Goal: Task Accomplishment & Management: Use online tool/utility

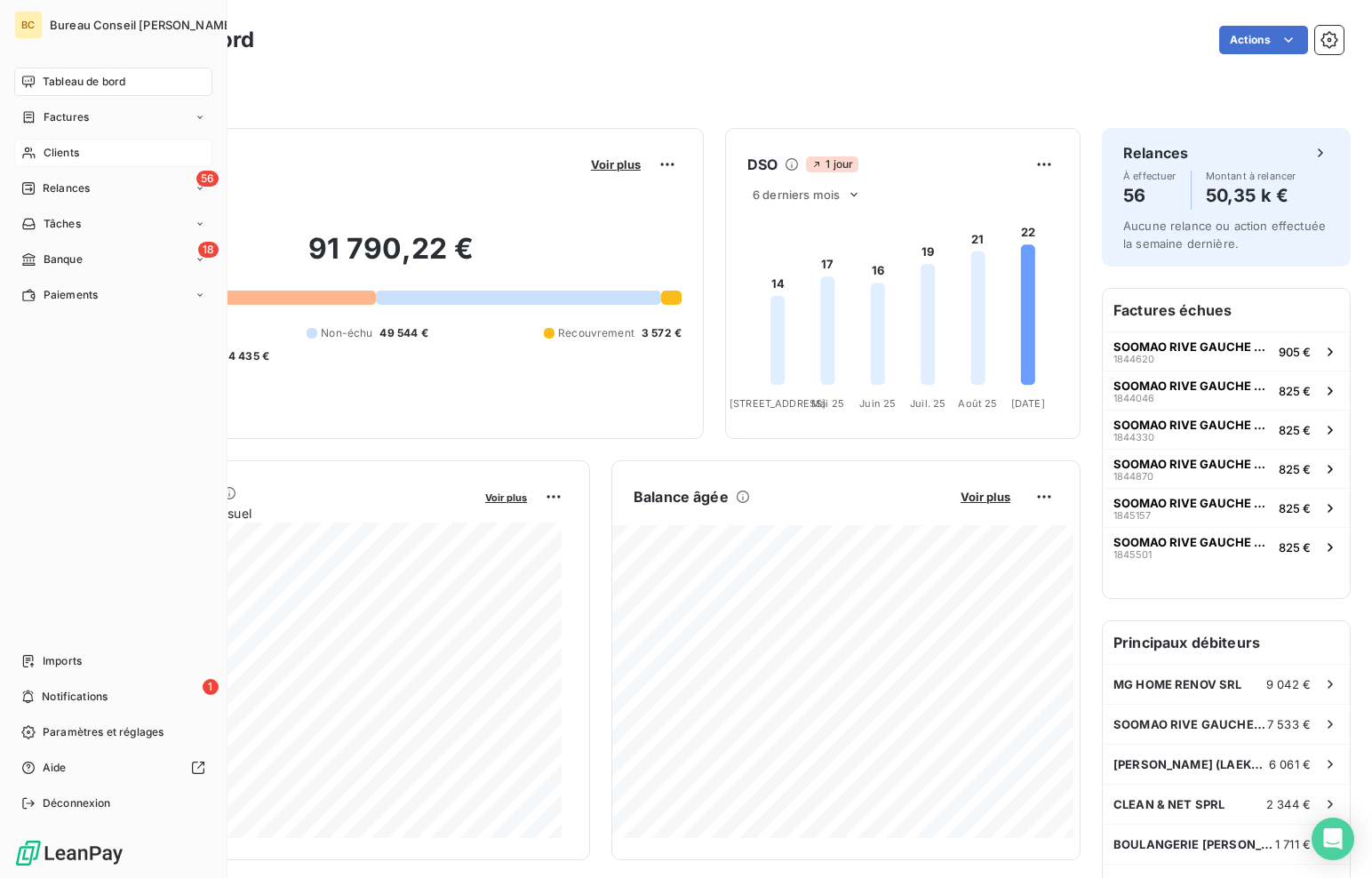
click at [46, 154] on span "Clients" at bounding box center [61, 152] width 36 height 16
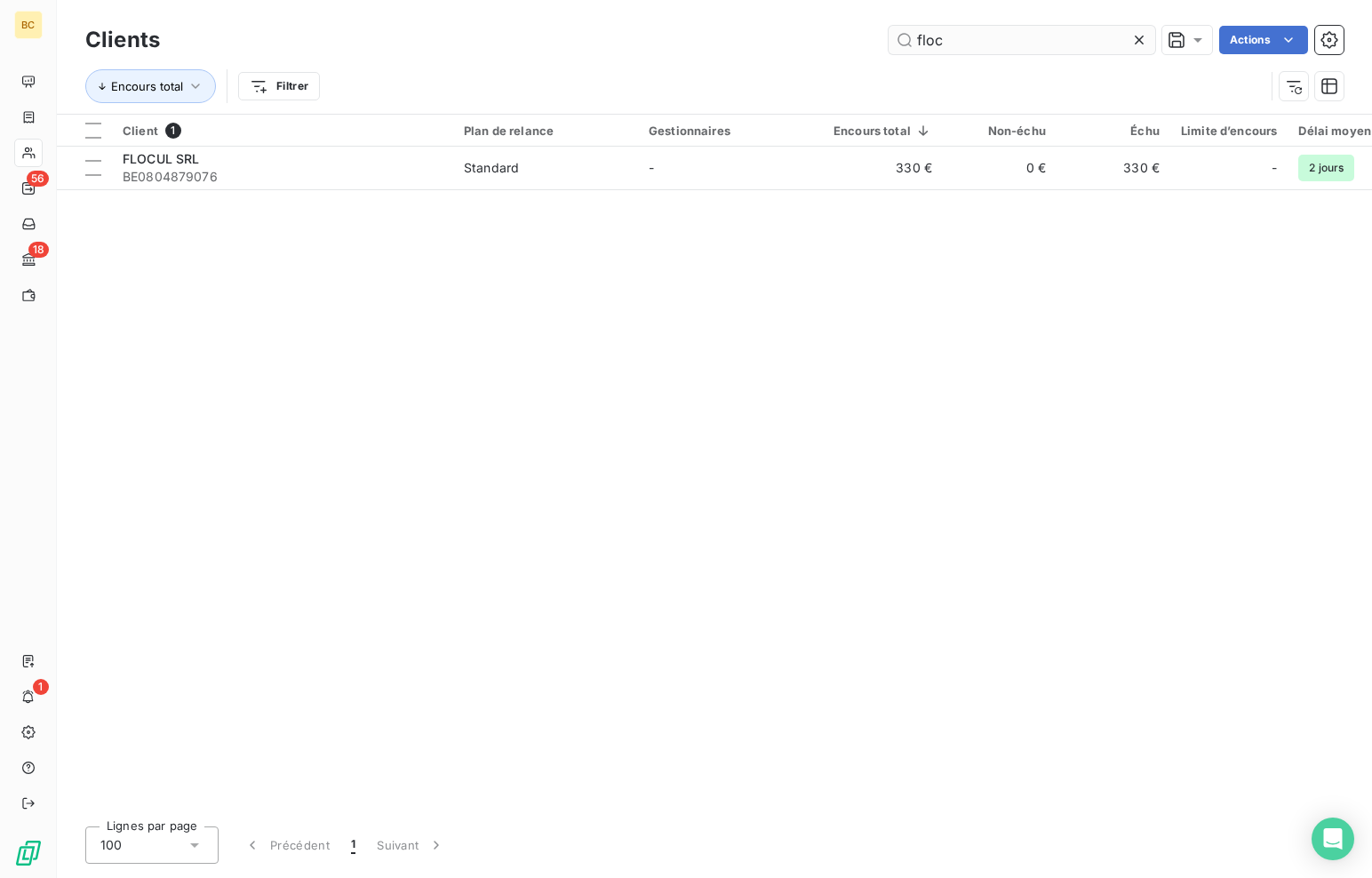
click at [946, 33] on input "floc" at bounding box center [1022, 39] width 266 height 28
click at [944, 35] on input "floc" at bounding box center [1022, 39] width 266 height 28
click at [931, 39] on input "floc" at bounding box center [1022, 39] width 266 height 28
click at [930, 39] on input "floc" at bounding box center [1022, 39] width 266 height 28
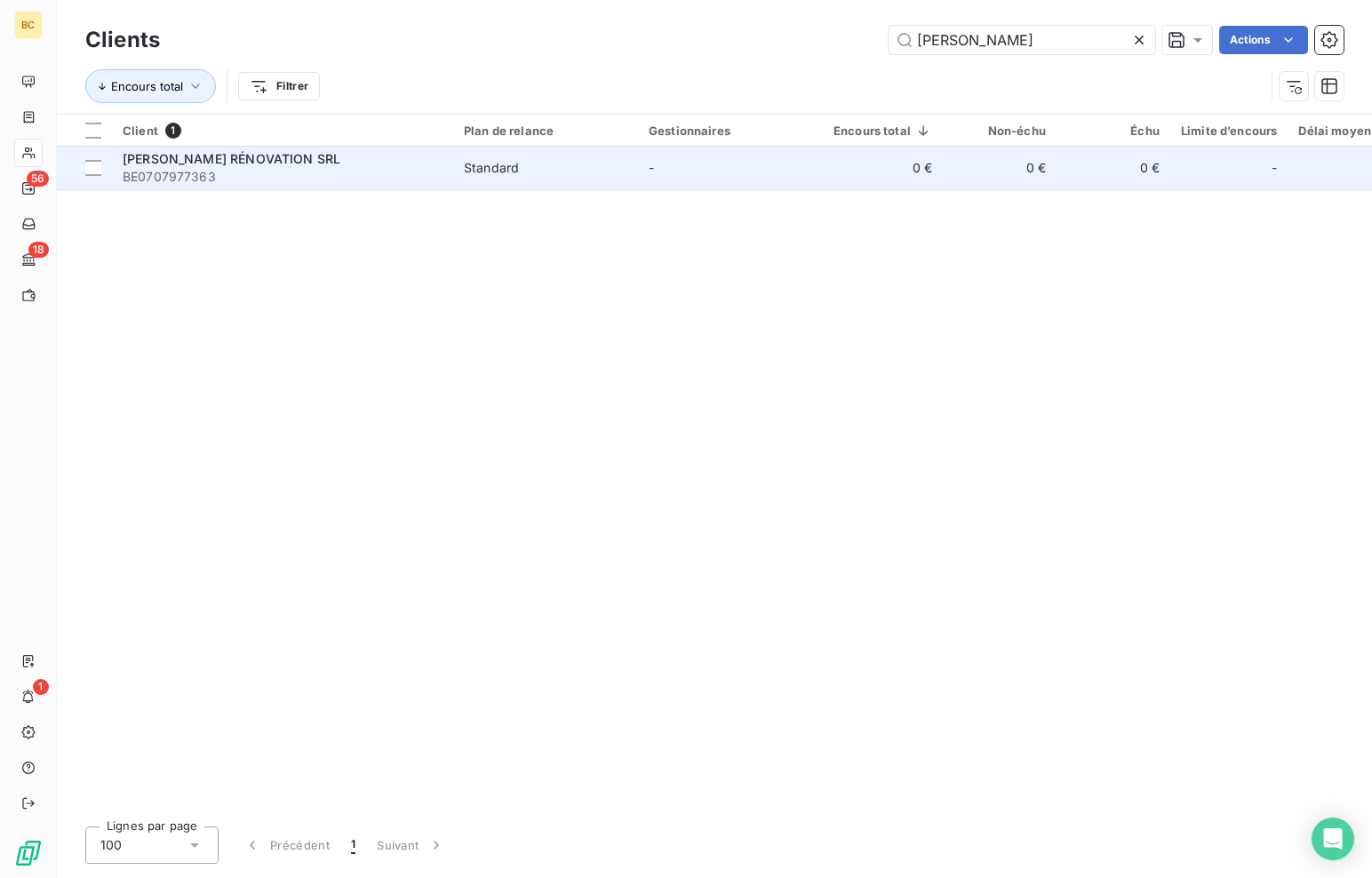
type input "[PERSON_NAME]"
click at [159, 155] on span "[PERSON_NAME] RÉNOVATION SRL" at bounding box center [231, 159] width 218 height 15
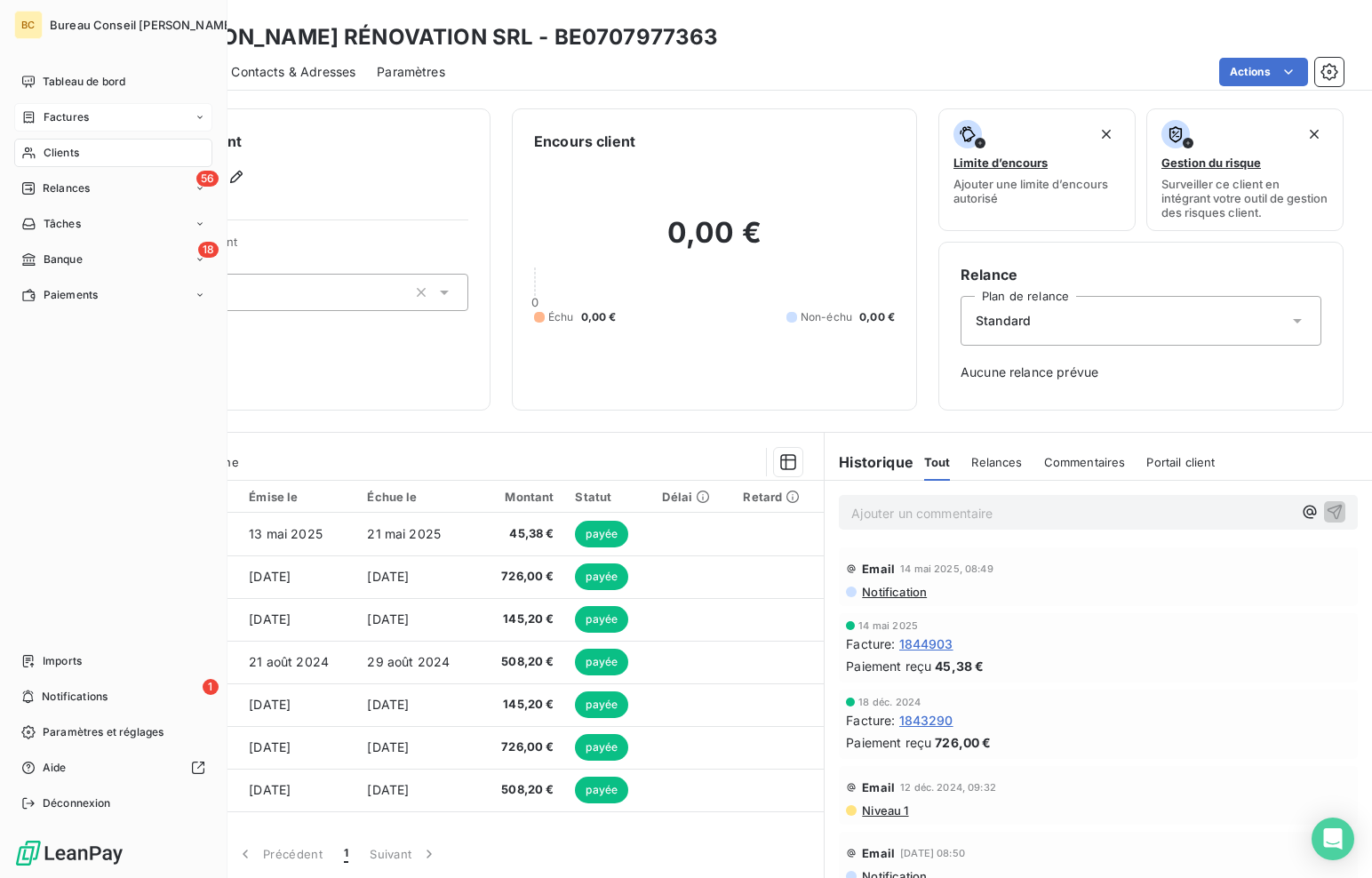
click at [82, 117] on span "Factures" at bounding box center [65, 117] width 45 height 16
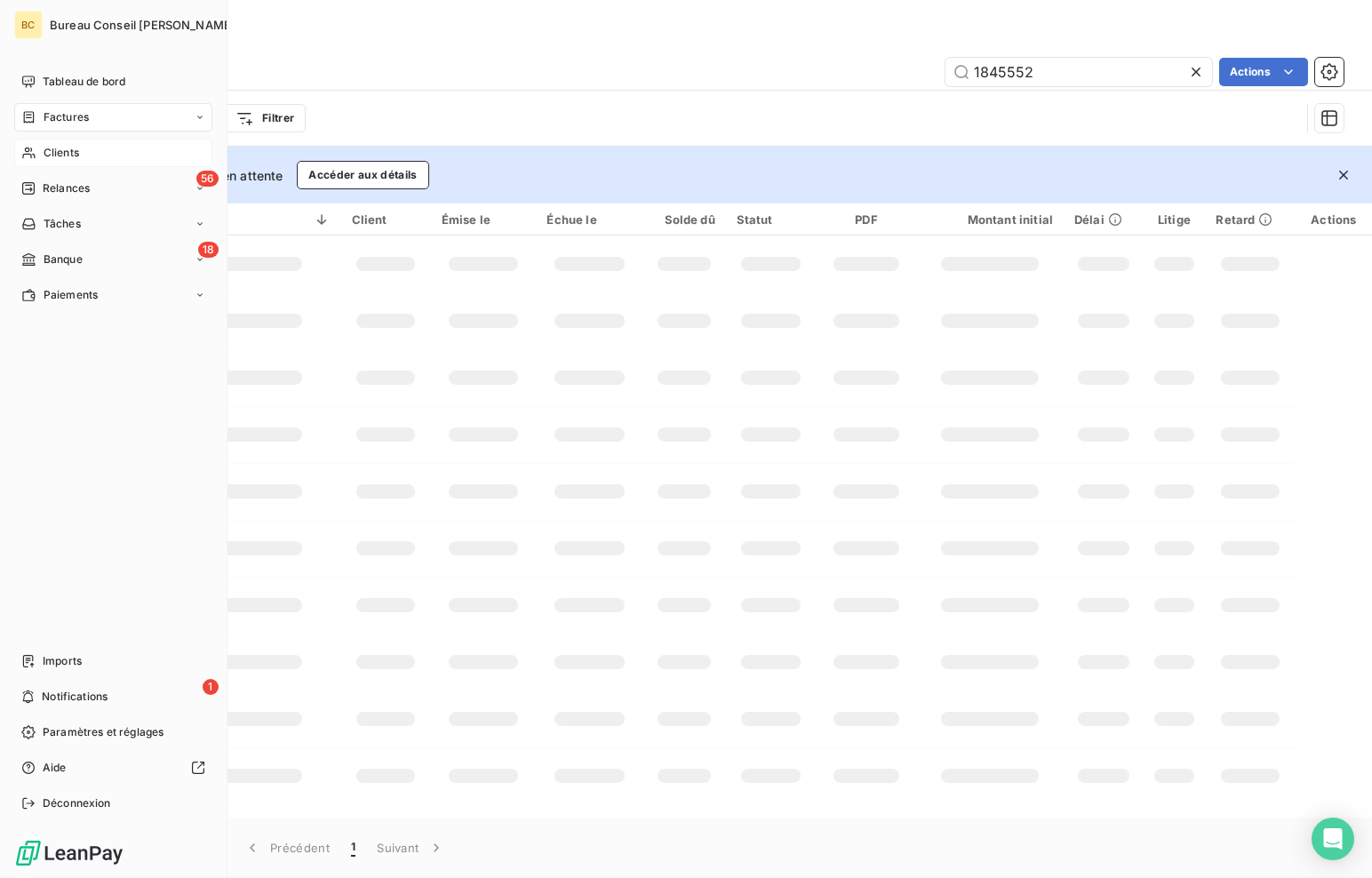
click at [78, 162] on div "Clients" at bounding box center [113, 152] width 198 height 28
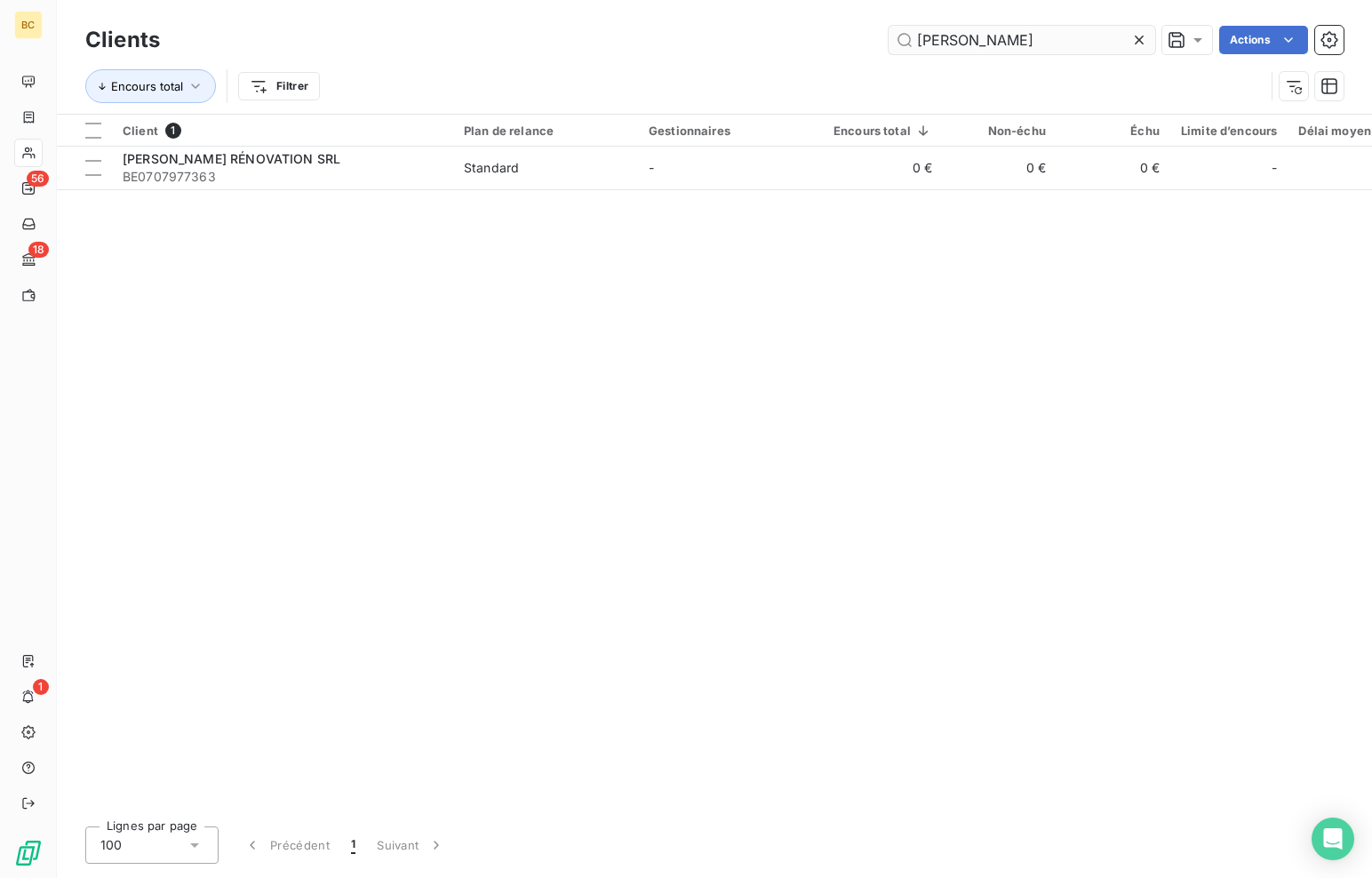
click at [944, 44] on input "[PERSON_NAME]" at bounding box center [1022, 39] width 266 height 28
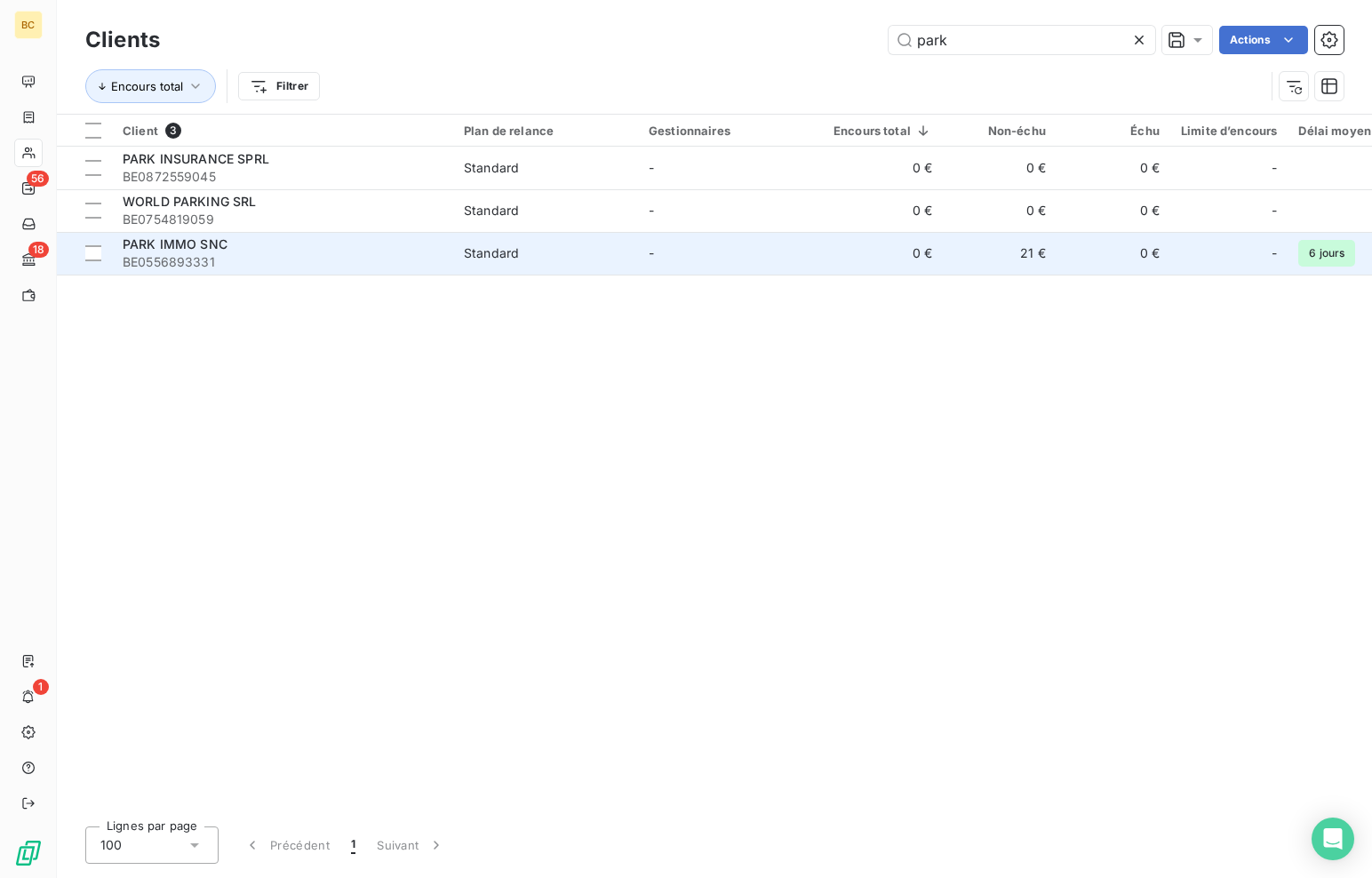
type input "park"
click at [282, 253] on span "BE0556893331" at bounding box center [283, 262] width 320 height 17
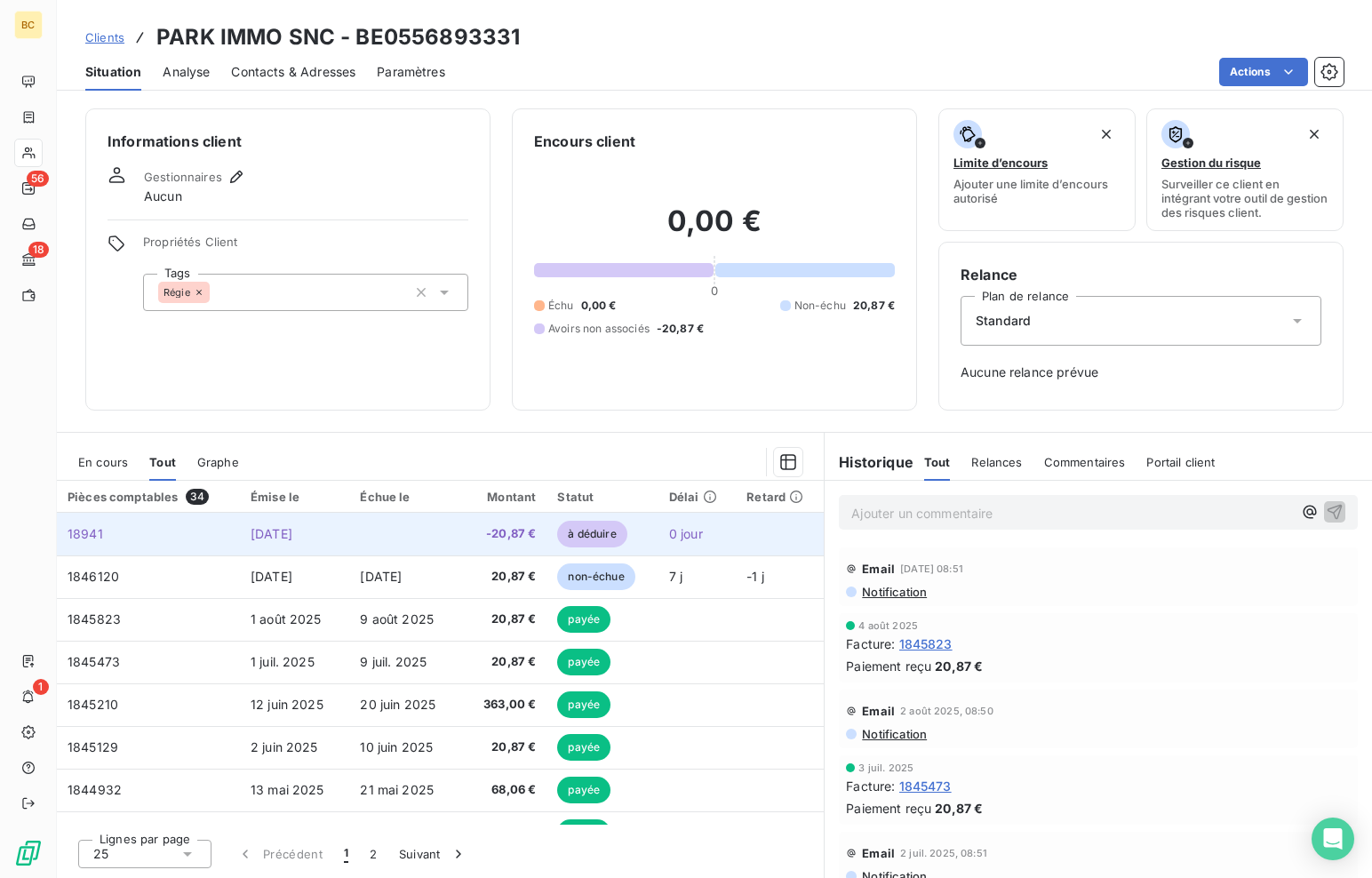
click at [371, 540] on td at bounding box center [406, 534] width 114 height 42
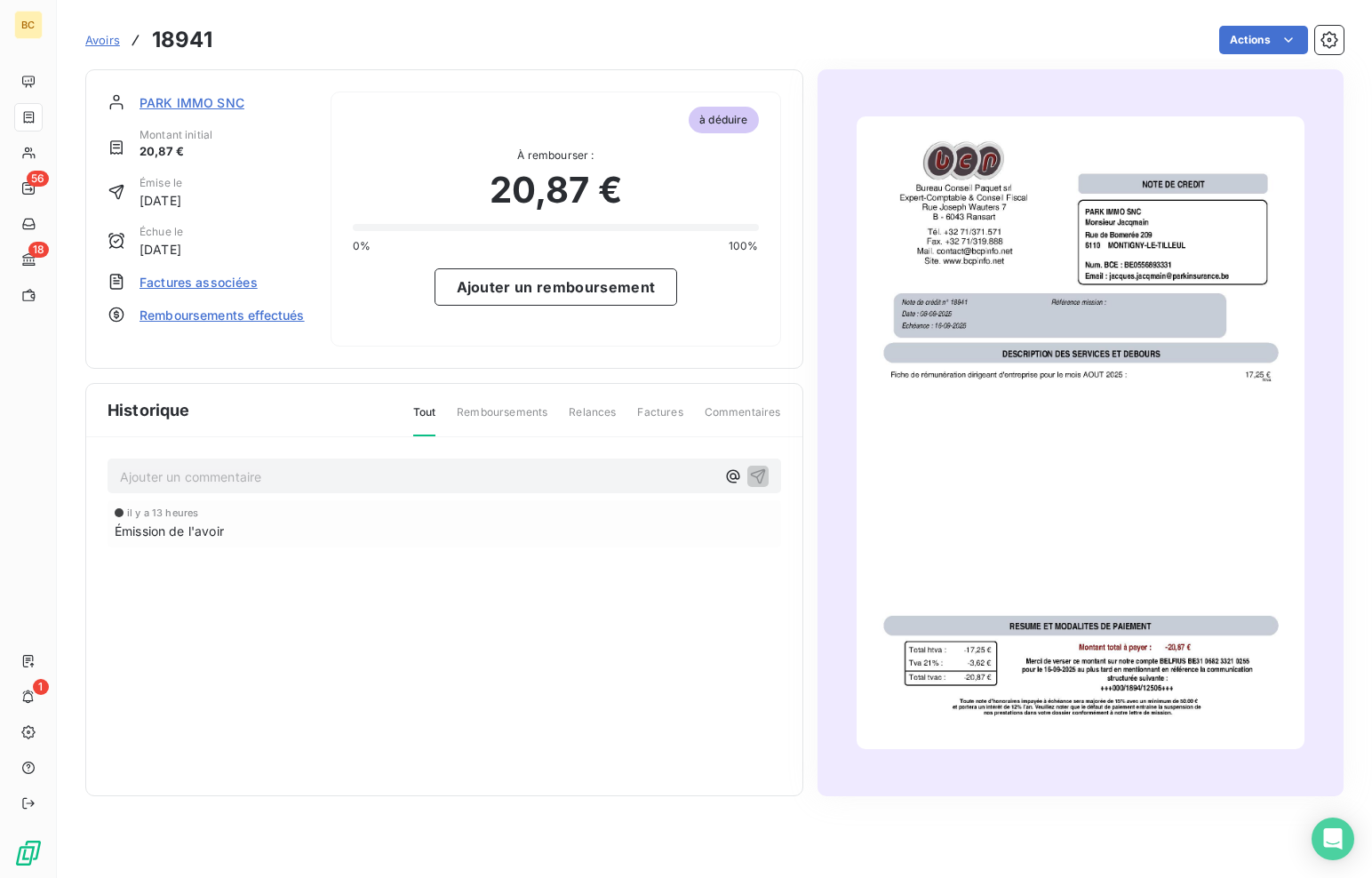
click at [981, 552] on img "button" at bounding box center [1081, 433] width 448 height 633
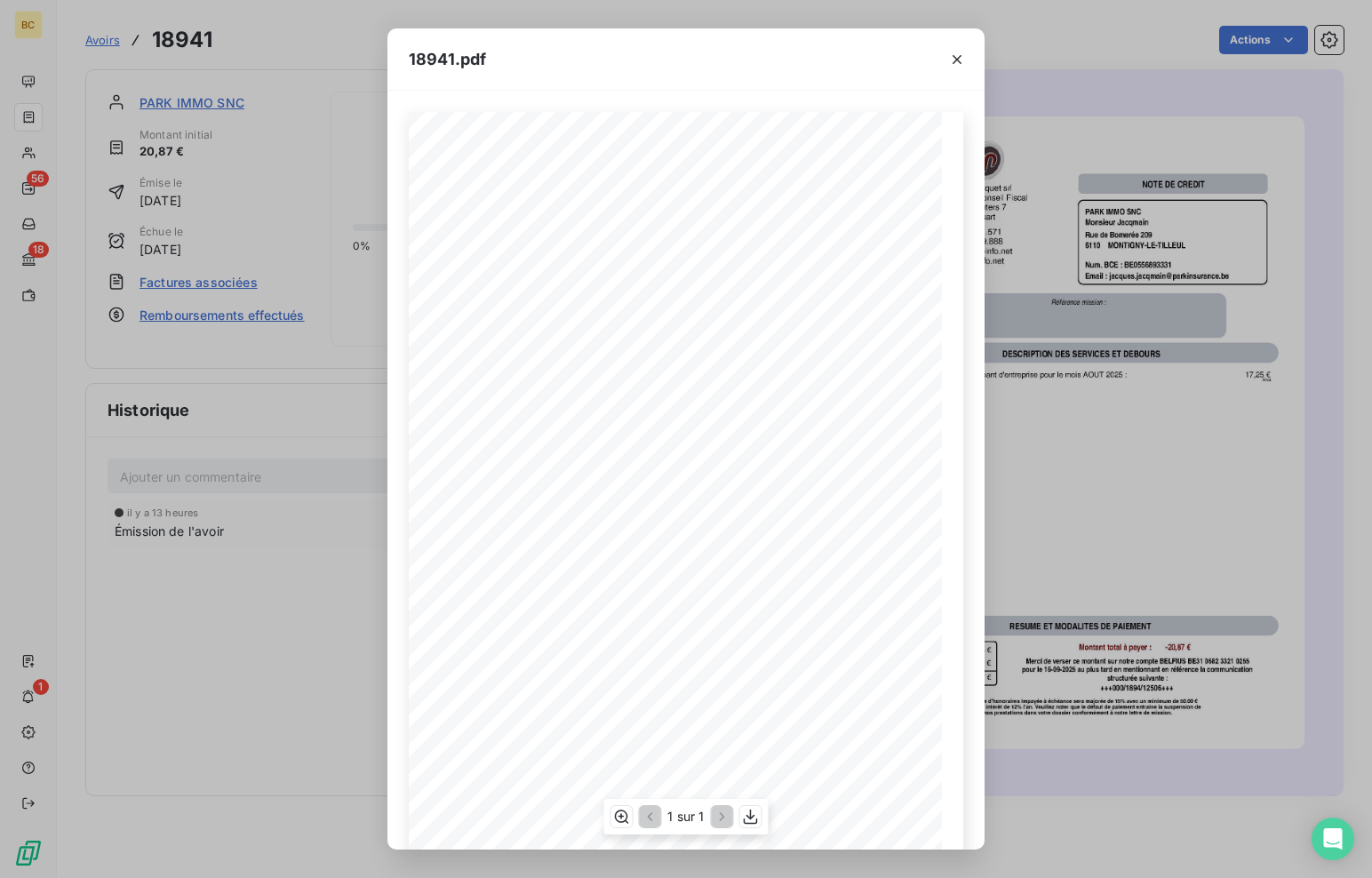
scroll to position [37, 0]
click at [746, 818] on icon "button" at bounding box center [750, 816] width 17 height 17
click at [960, 63] on icon "button" at bounding box center [957, 59] width 17 height 17
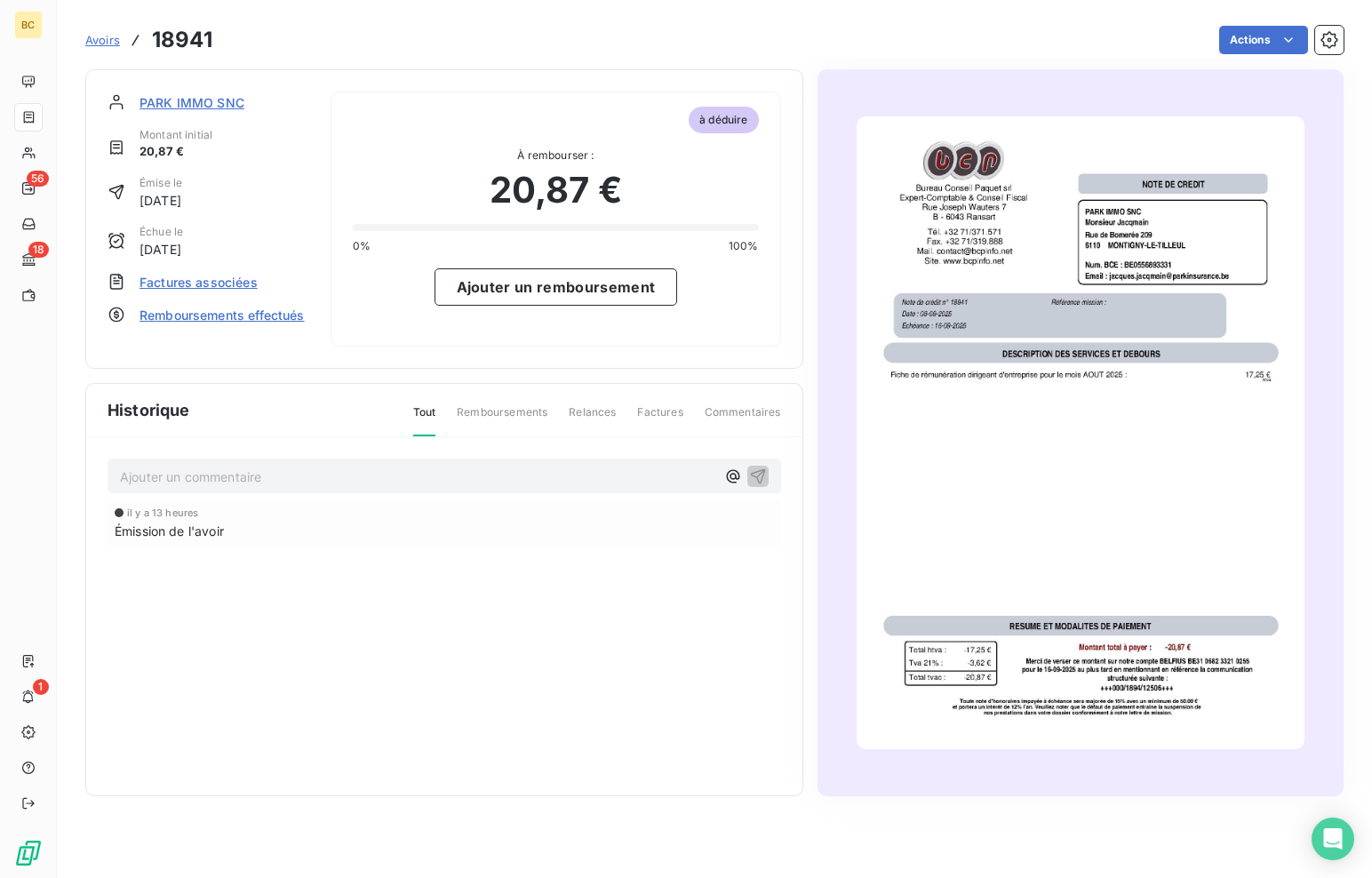
click at [199, 284] on span "Factures associées" at bounding box center [198, 282] width 118 height 18
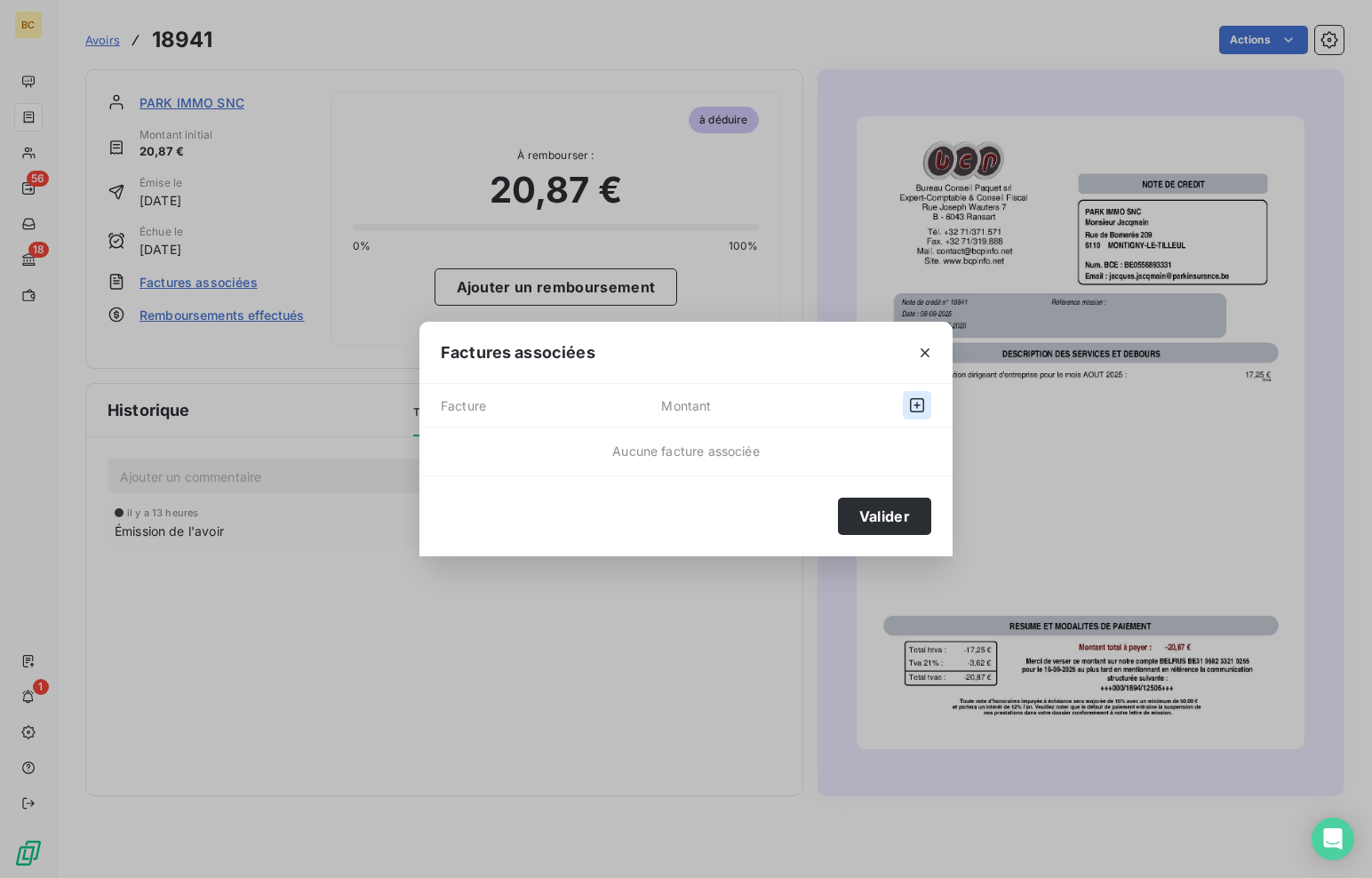
click at [919, 403] on icon "button" at bounding box center [917, 405] width 17 height 17
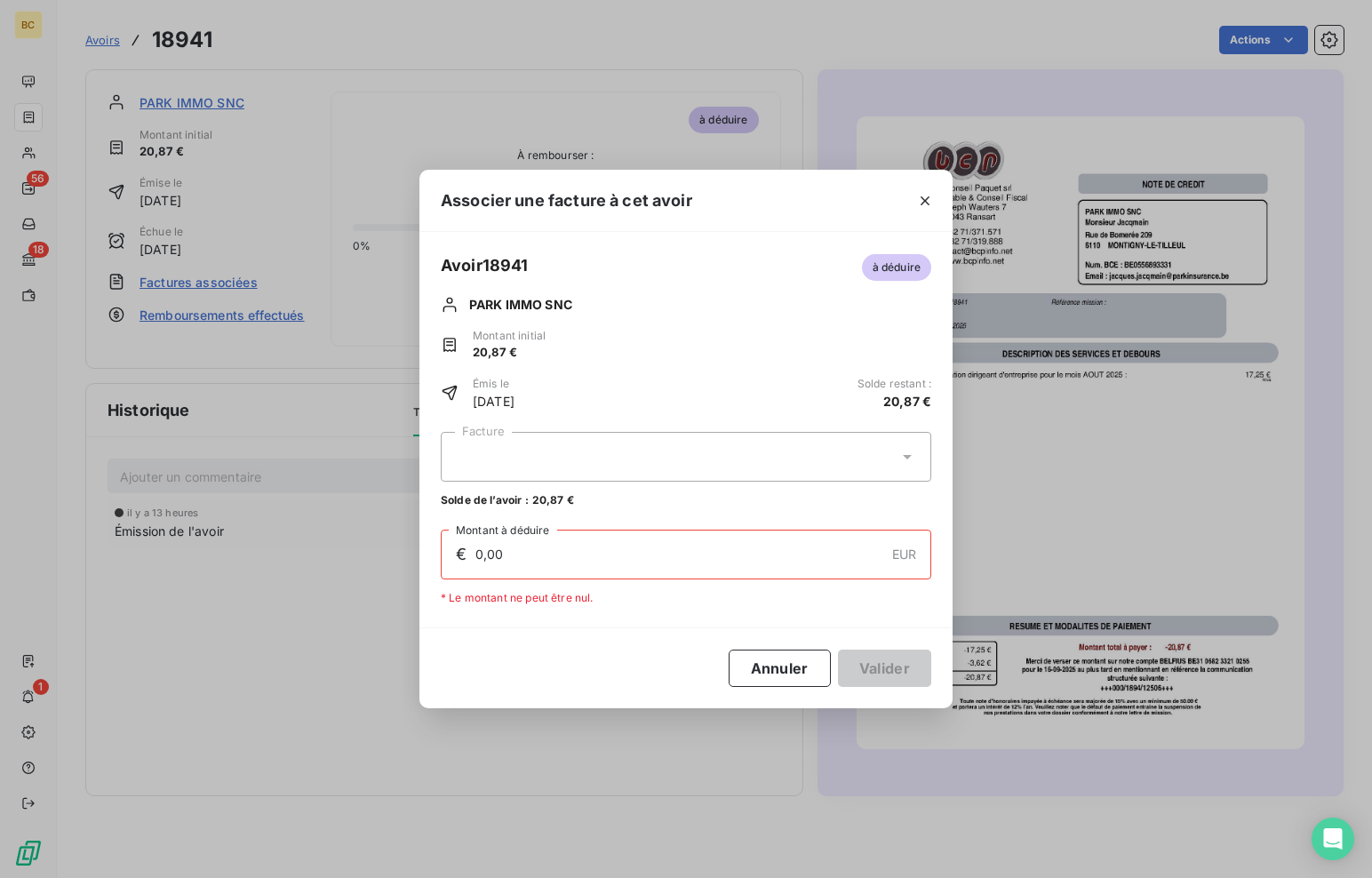
click at [913, 448] on icon at bounding box center [906, 456] width 17 height 17
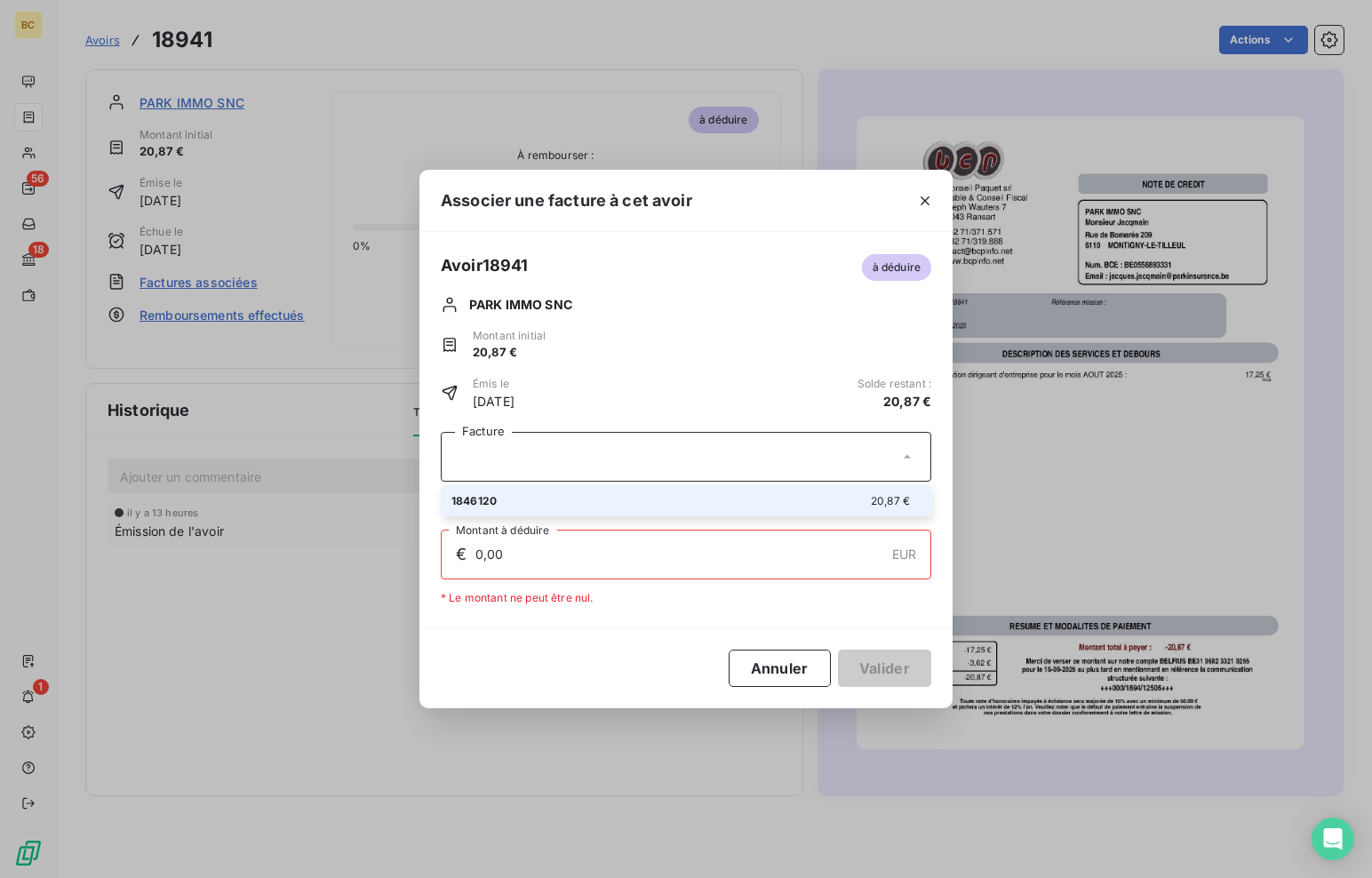
click at [775, 489] on li "1846120 20,87 €" at bounding box center [686, 501] width 490 height 31
type input "20,87"
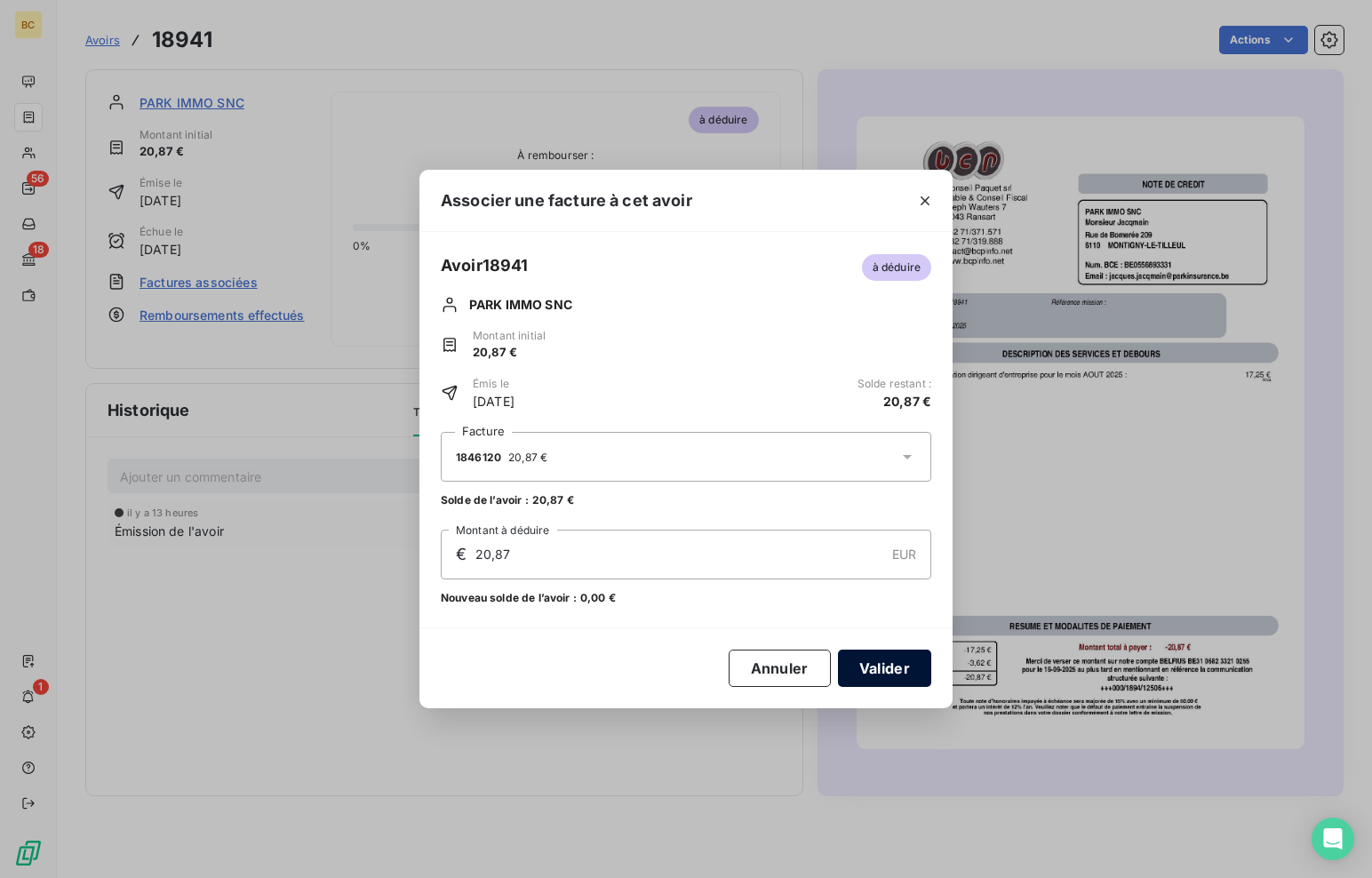
click at [899, 673] on button "Valider" at bounding box center [885, 668] width 94 height 38
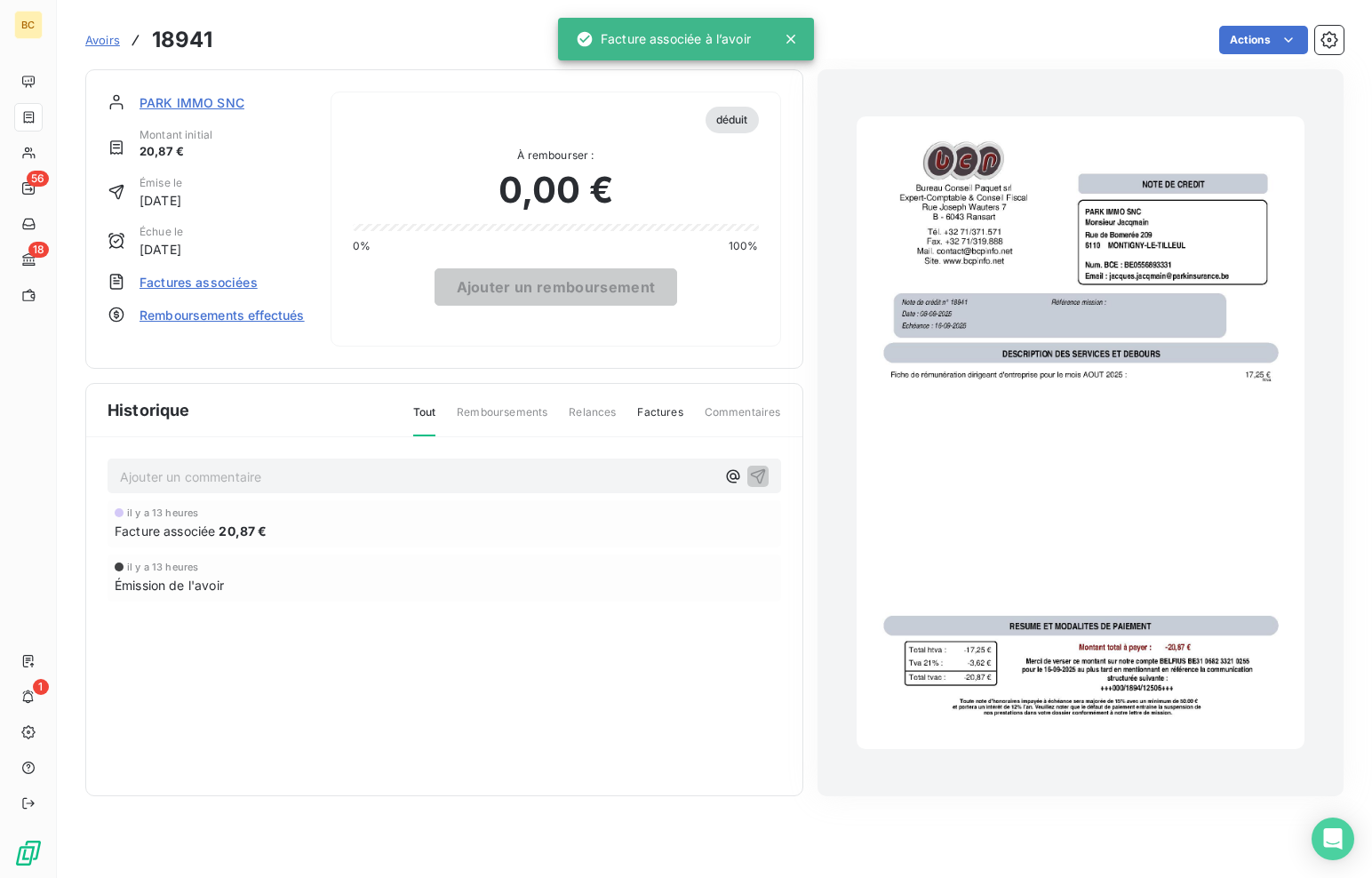
click at [199, 96] on span "PARK IMMO SNC" at bounding box center [192, 103] width 105 height 18
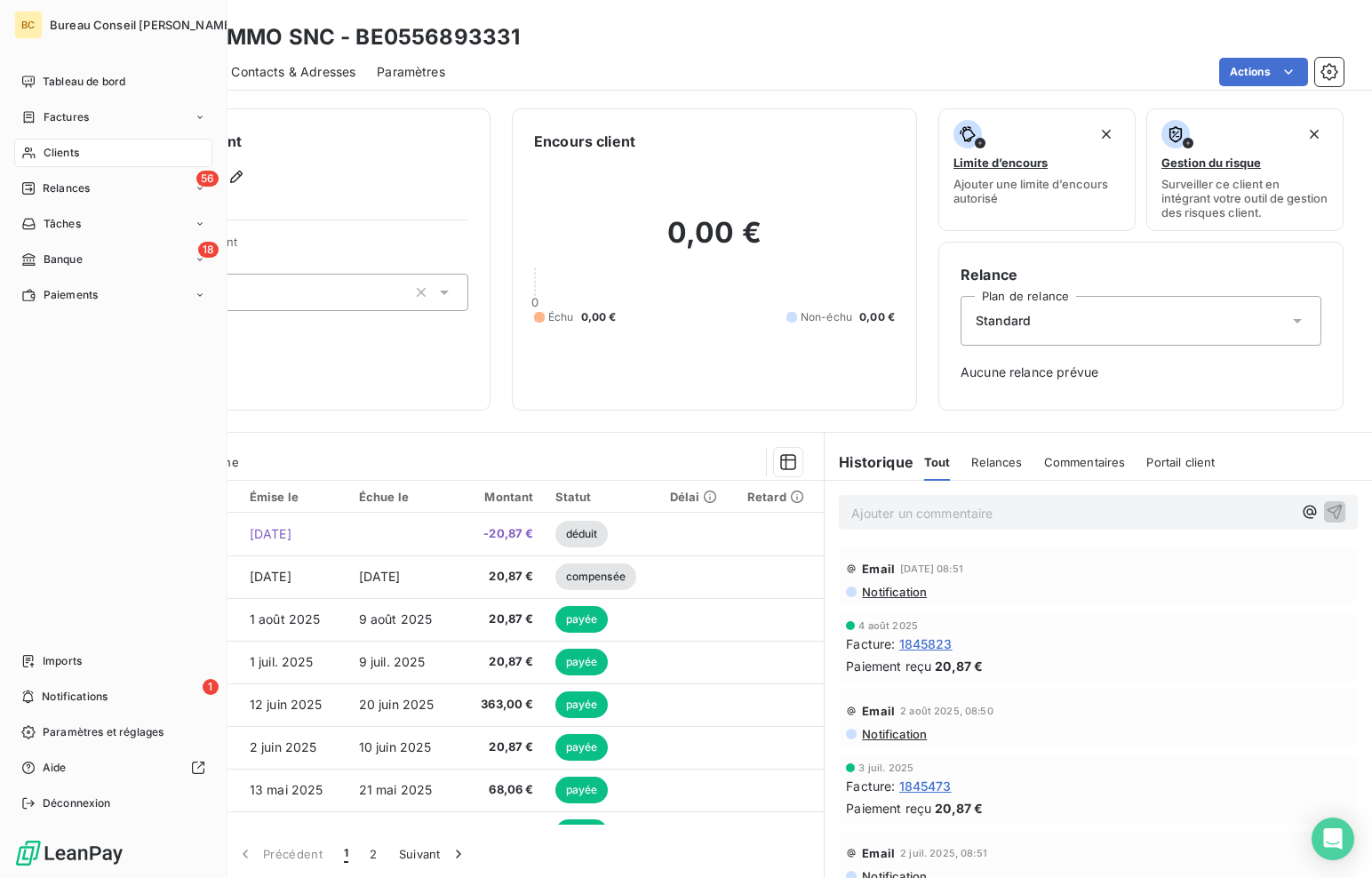
click at [61, 163] on div "Clients" at bounding box center [113, 152] width 198 height 28
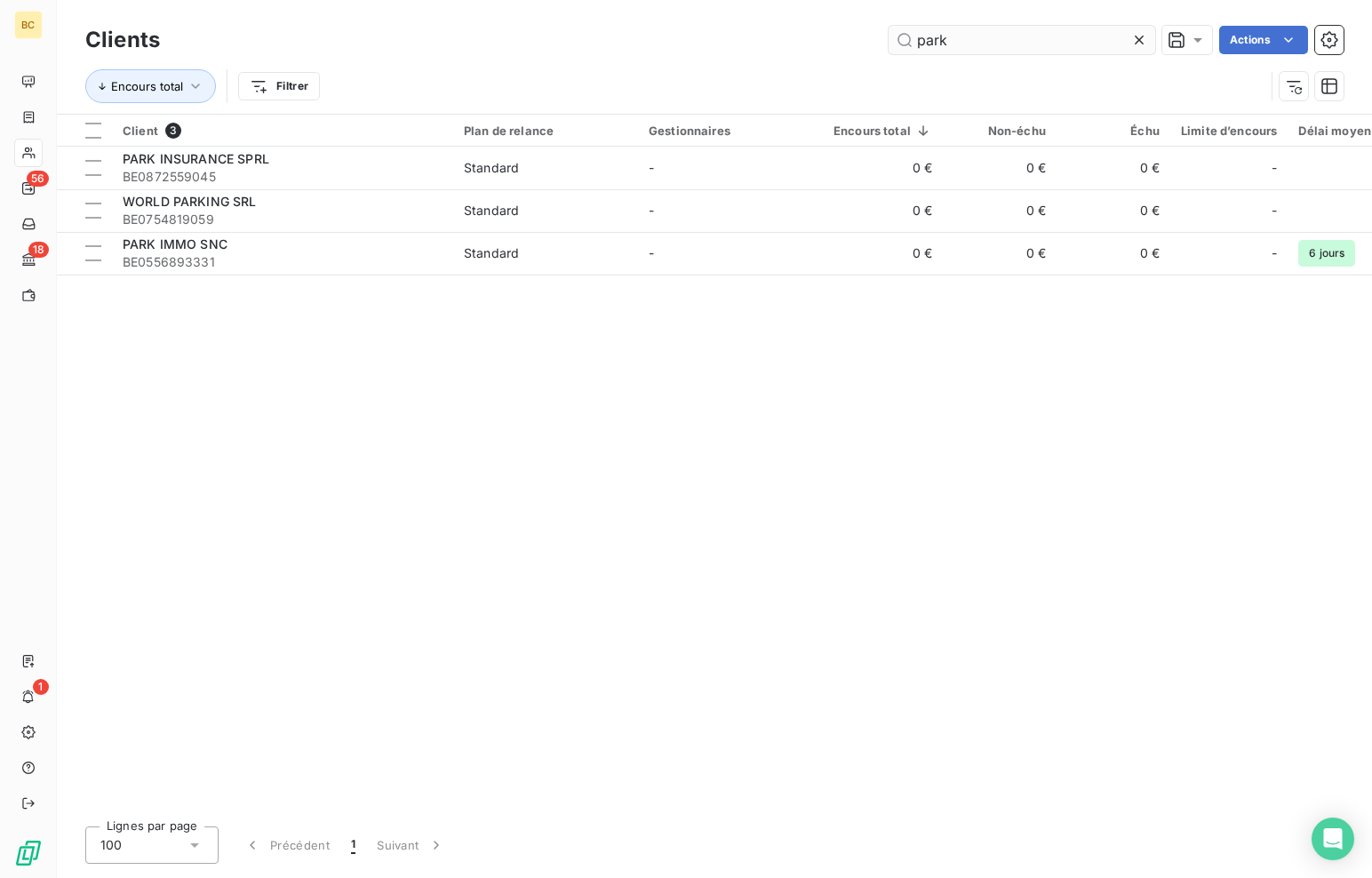
click at [928, 40] on input "park" at bounding box center [1022, 39] width 266 height 28
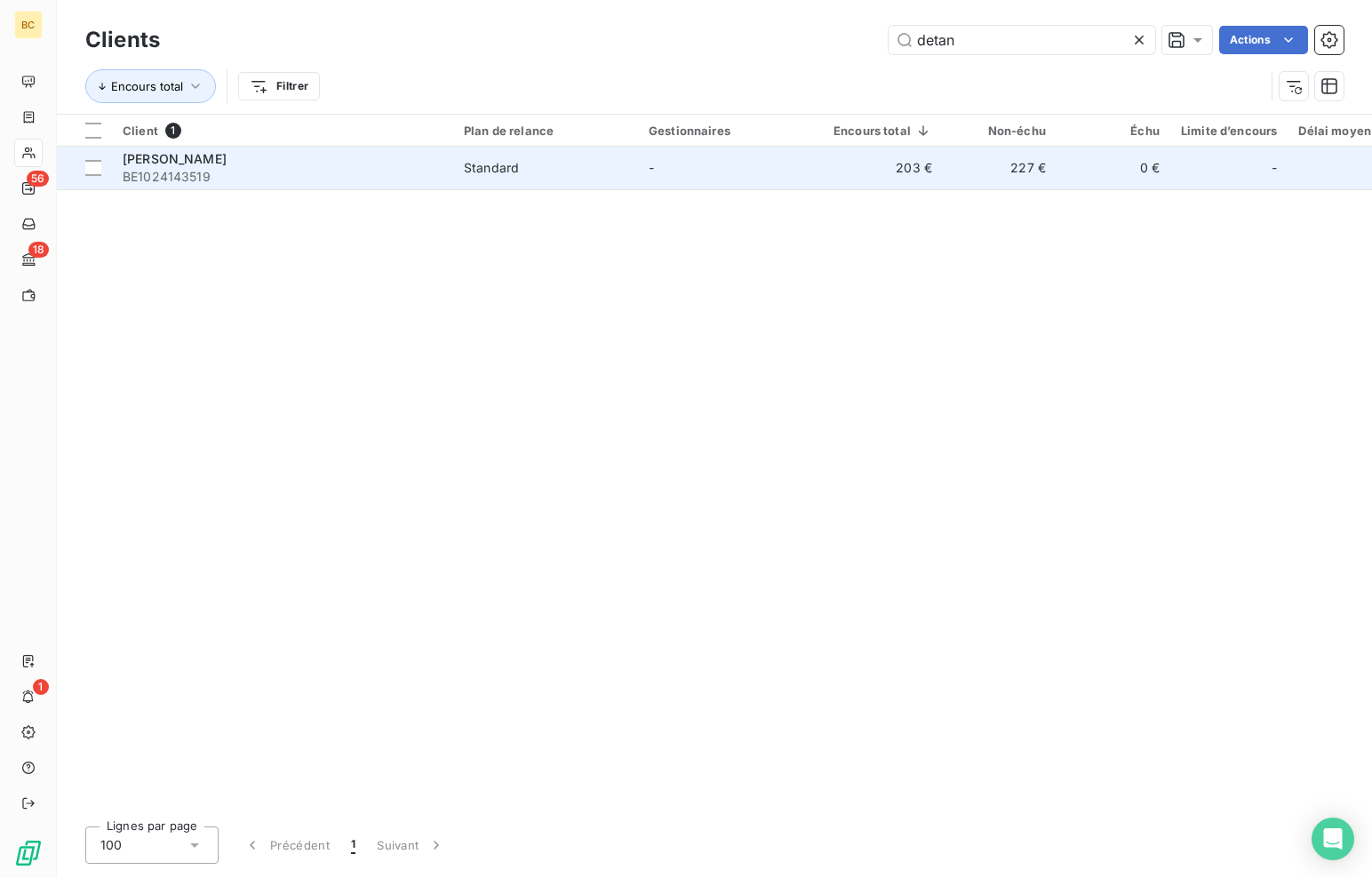
type input "detan"
click at [228, 173] on span "BE1024143519" at bounding box center [283, 176] width 320 height 17
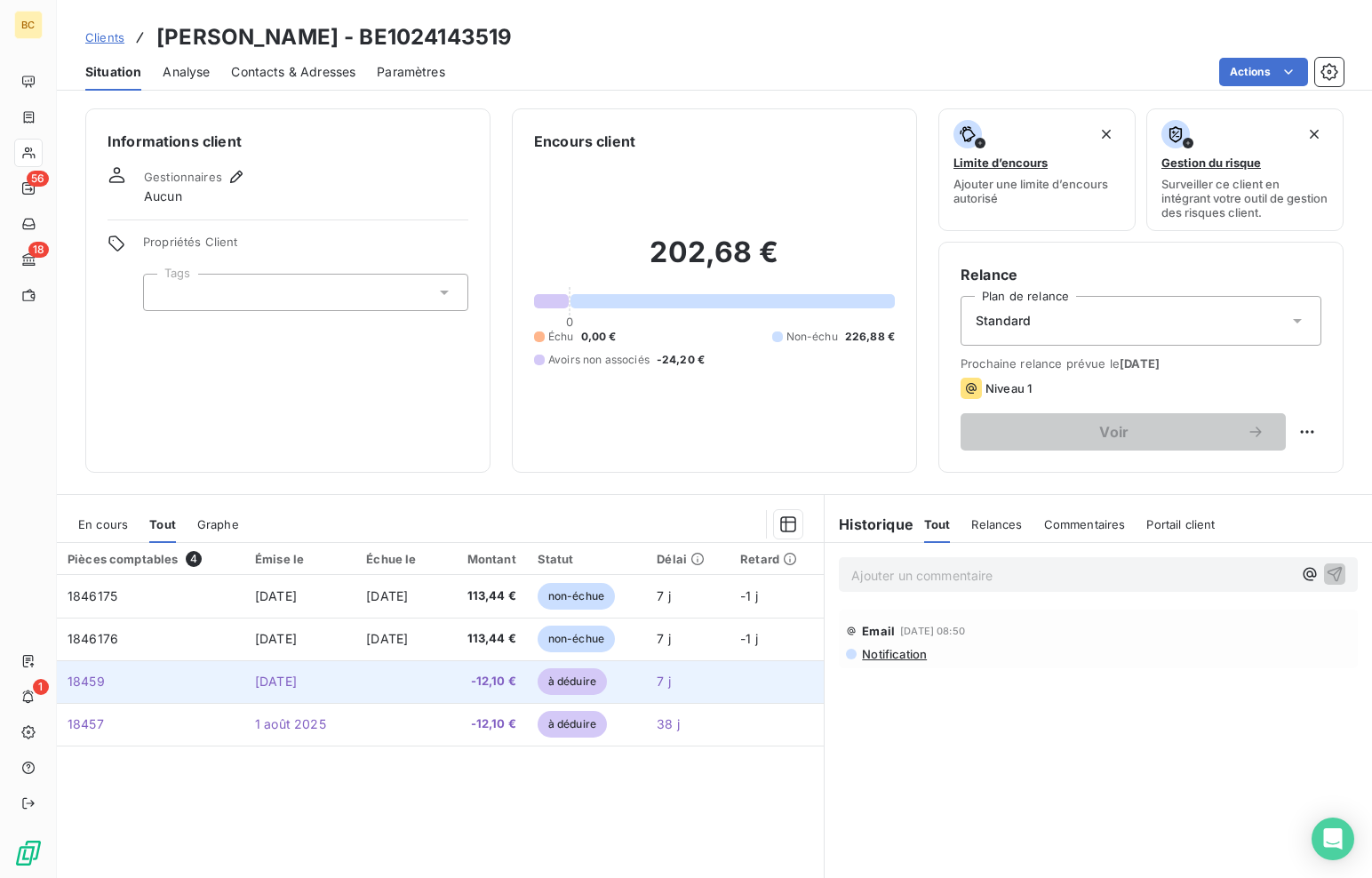
click at [481, 692] on td "-12,10 €" at bounding box center [484, 681] width 85 height 42
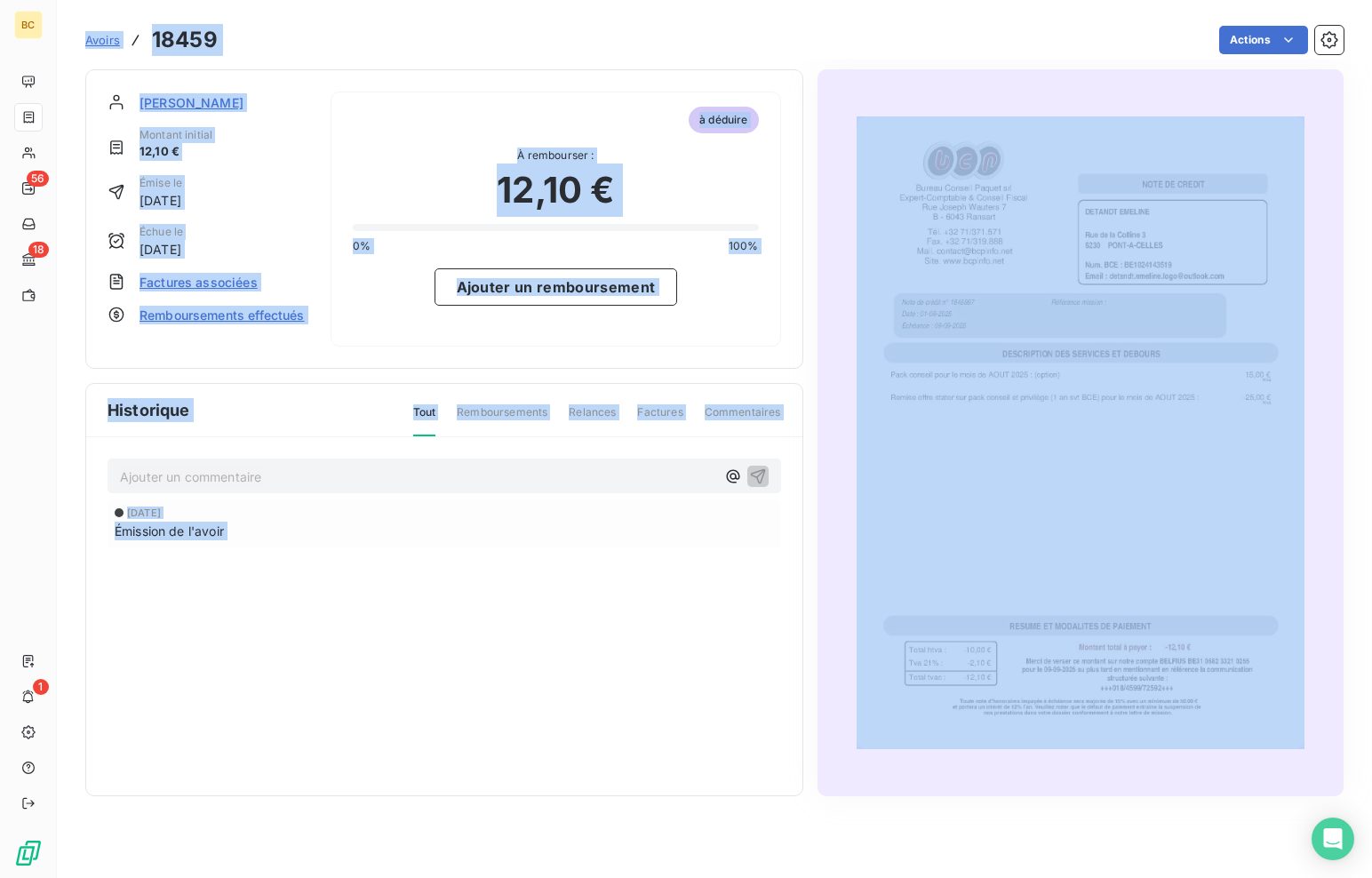
click at [481, 692] on div "Ajouter un commentaire ﻿ [DATE] Émission de l'avoir" at bounding box center [444, 616] width 716 height 358
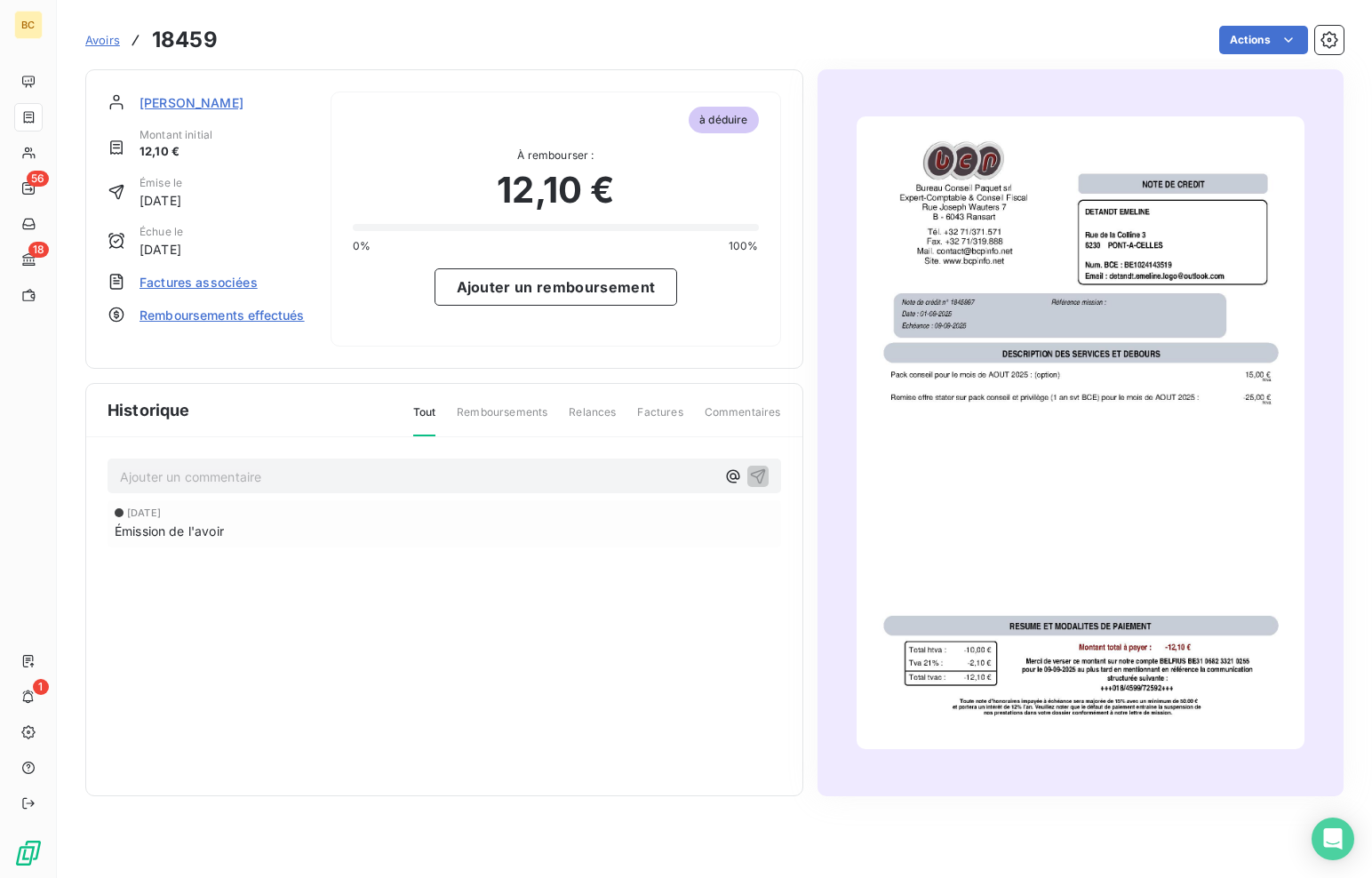
click at [234, 98] on span "[PERSON_NAME]" at bounding box center [191, 103] width 104 height 18
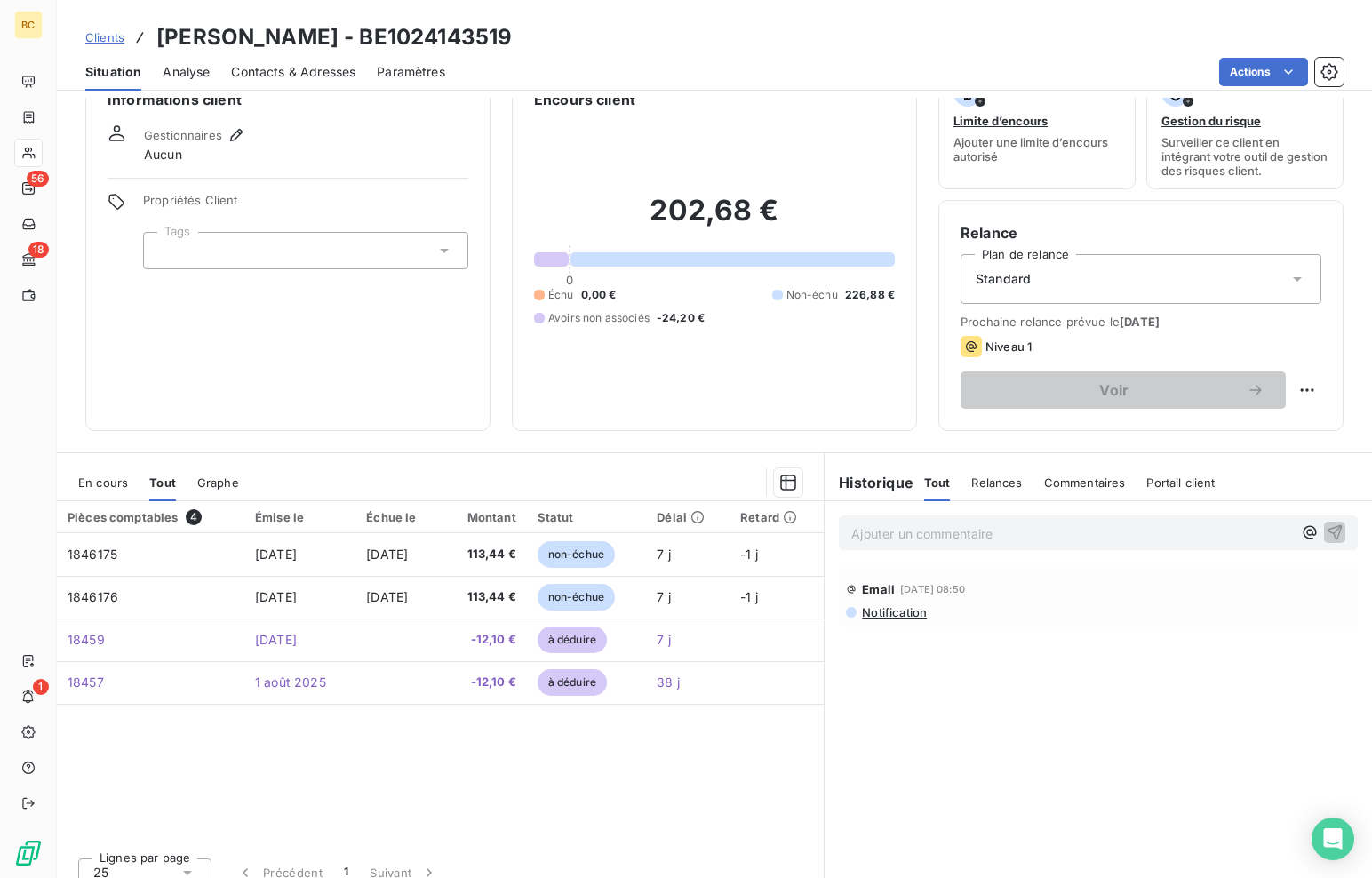
scroll to position [60, 0]
